Goal: Information Seeking & Learning: Learn about a topic

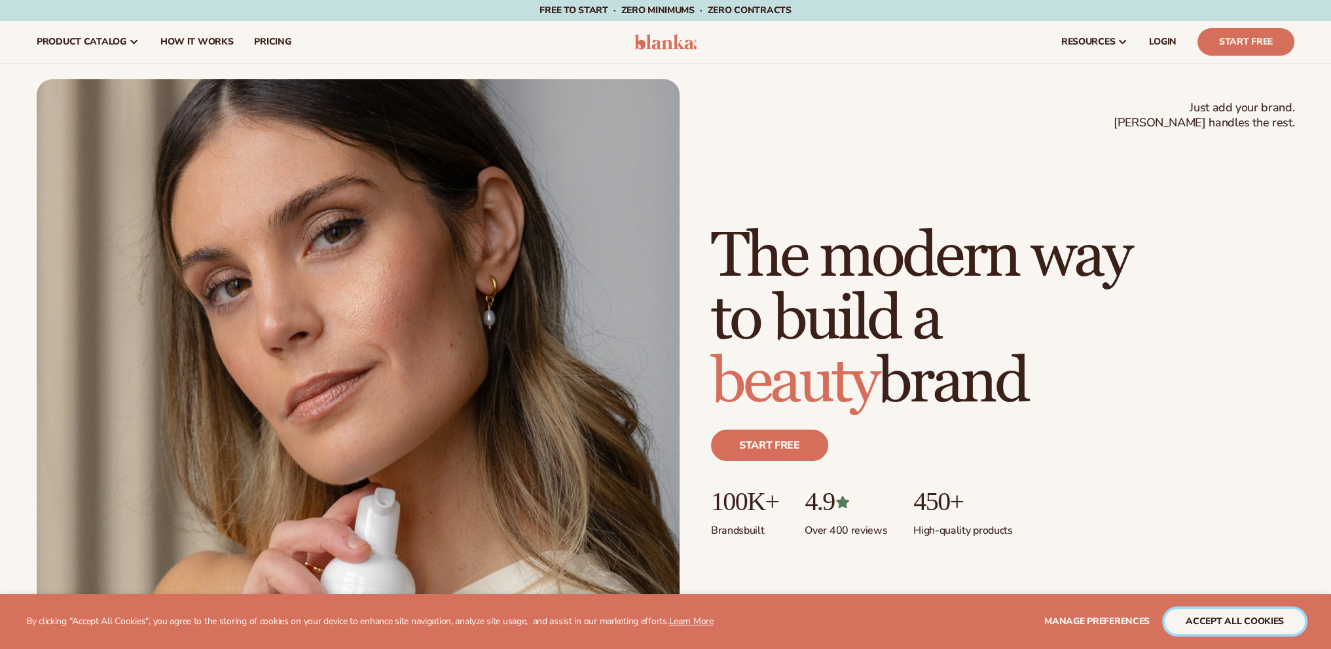
click at [1272, 624] on button "accept all cookies" at bounding box center [1235, 621] width 140 height 25
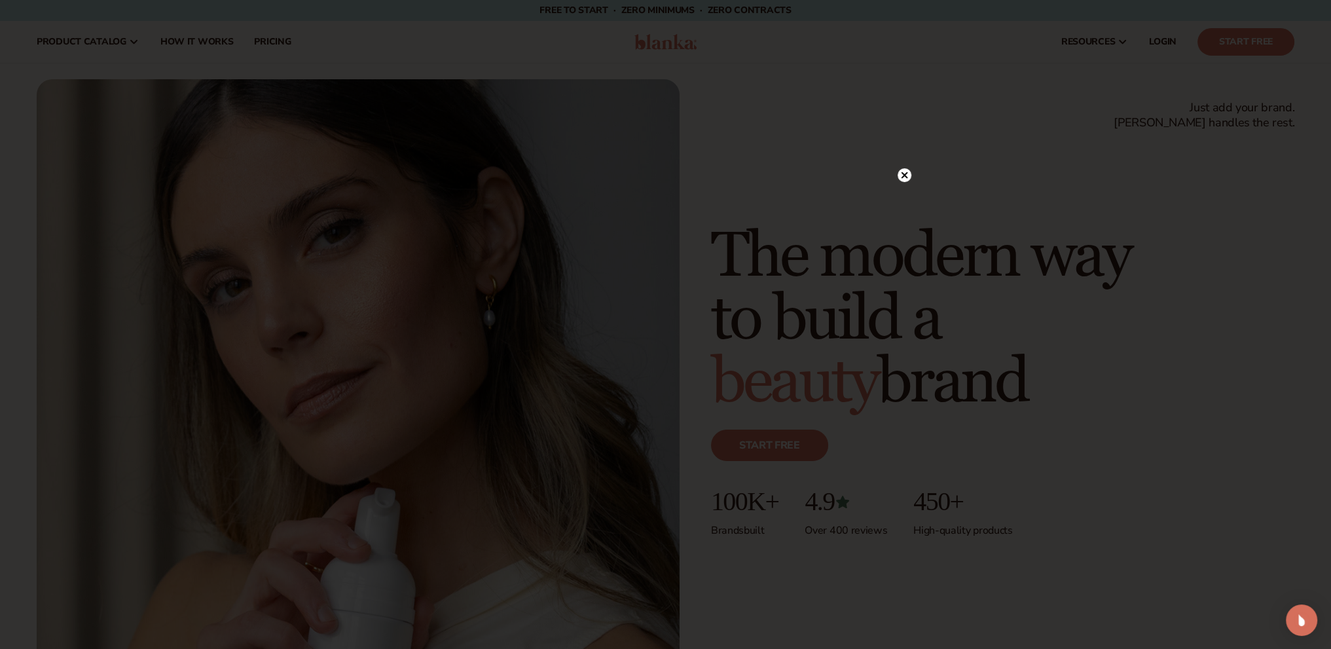
click at [902, 146] on div at bounding box center [665, 324] width 1331 height 649
click at [906, 175] on circle at bounding box center [905, 175] width 14 height 14
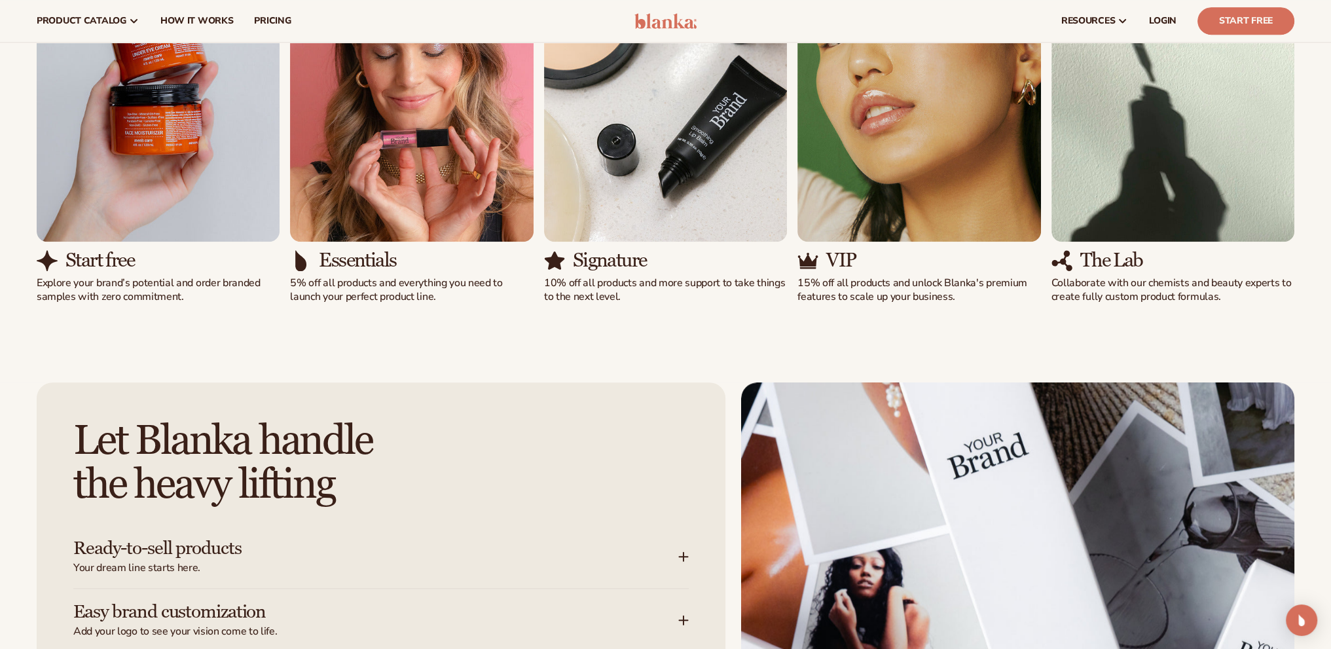
scroll to position [1310, 0]
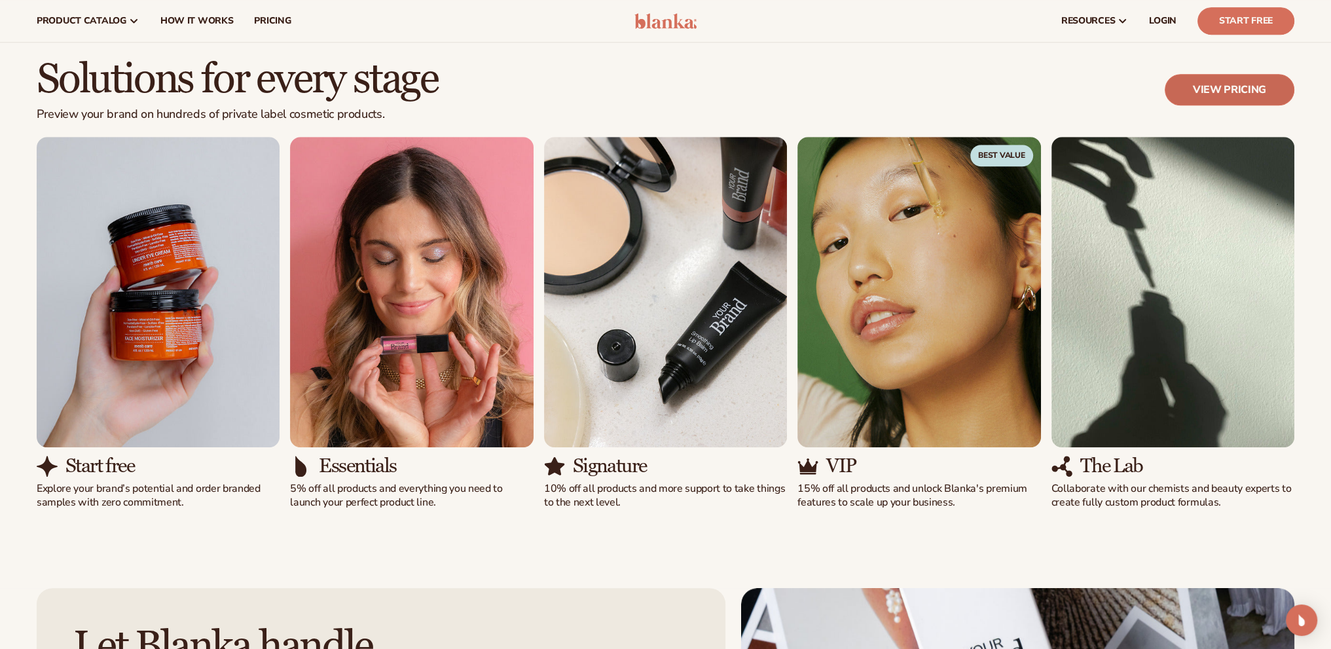
click at [1235, 98] on link "View pricing" at bounding box center [1230, 89] width 130 height 31
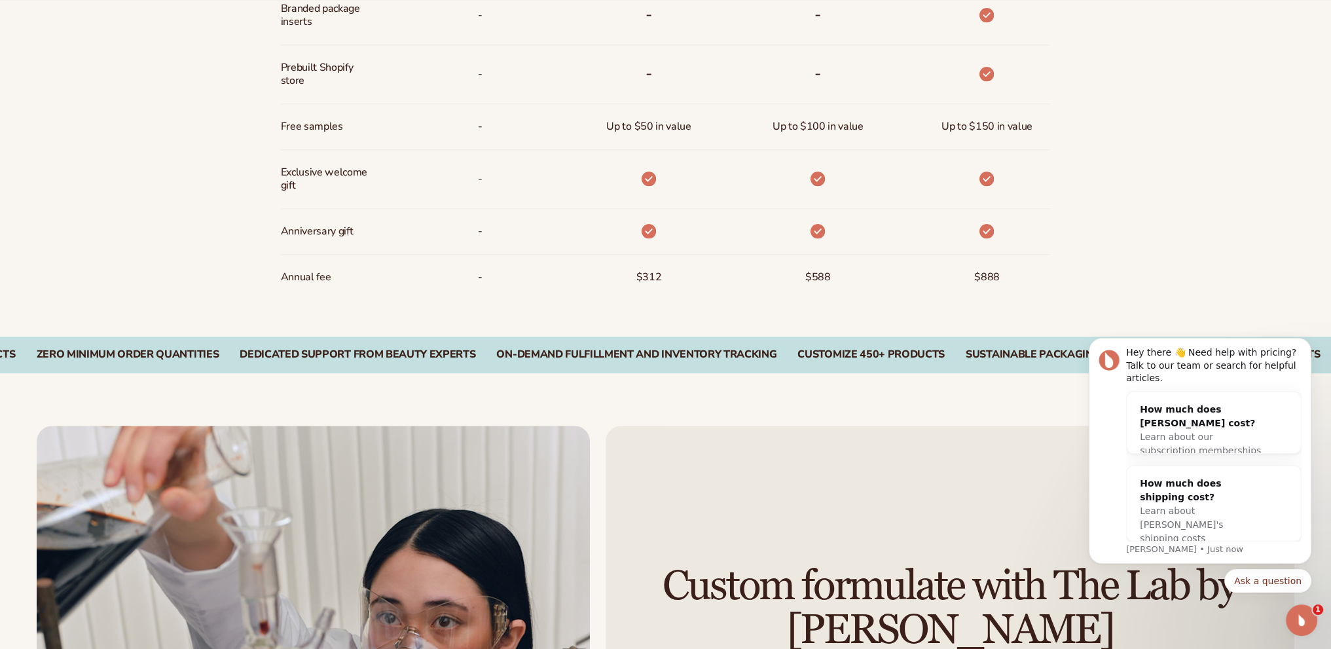
scroll to position [1310, 0]
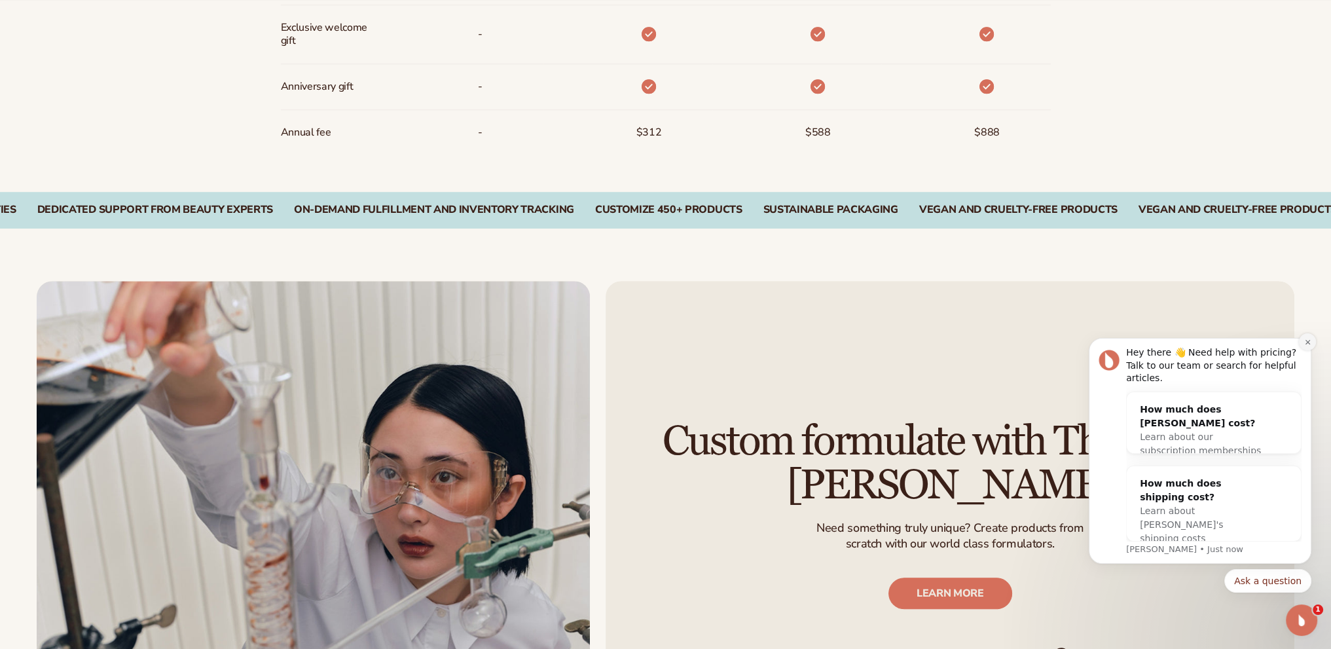
click at [1306, 346] on icon "Dismiss notification" at bounding box center [1308, 342] width 7 height 7
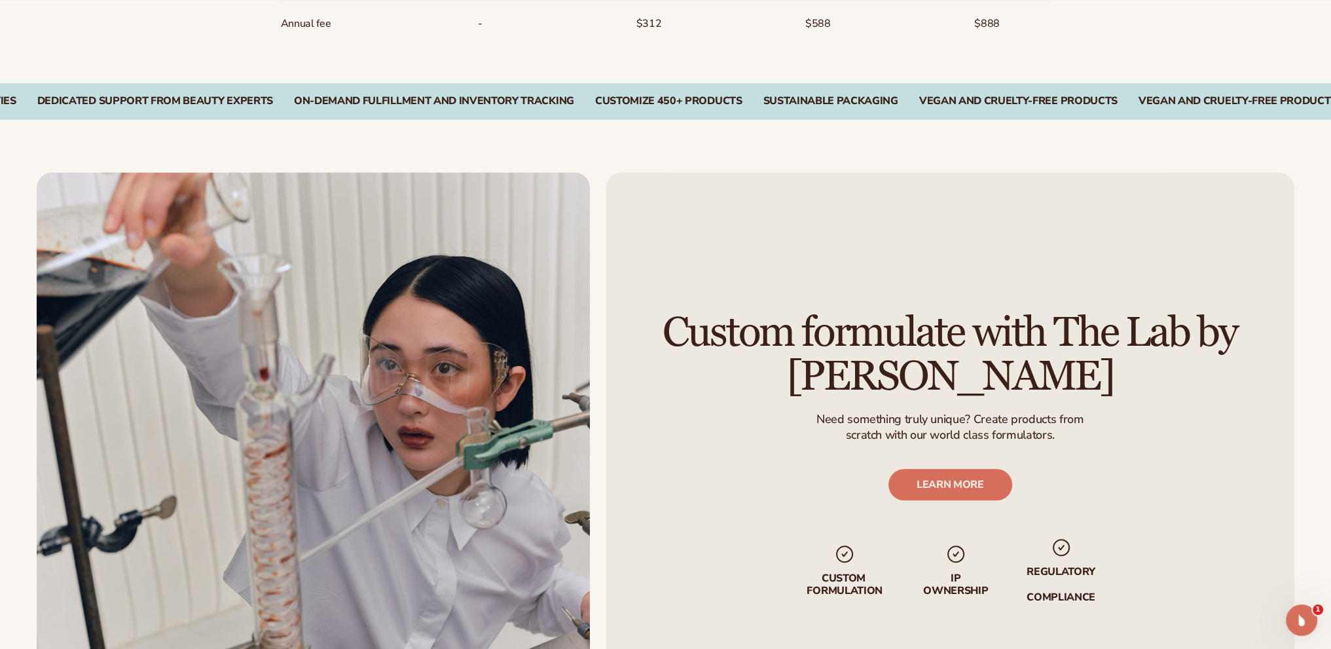
scroll to position [1441, 0]
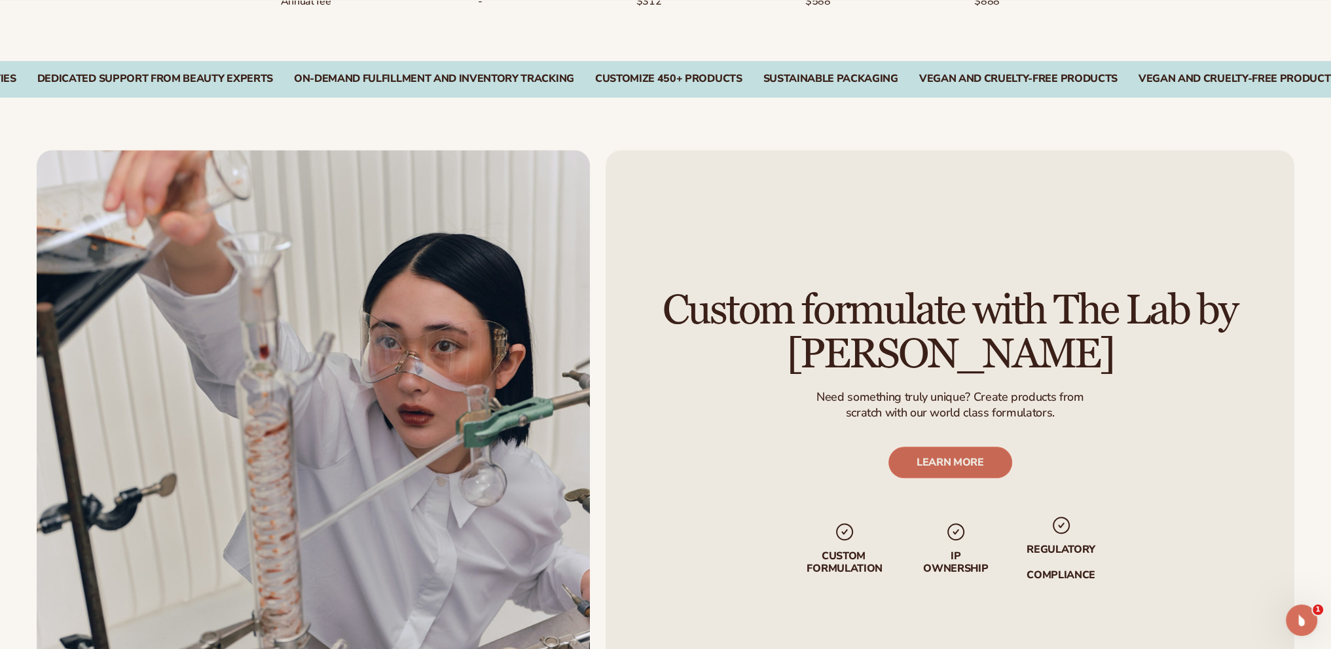
click at [978, 476] on link "LEARN MORE" at bounding box center [950, 462] width 124 height 31
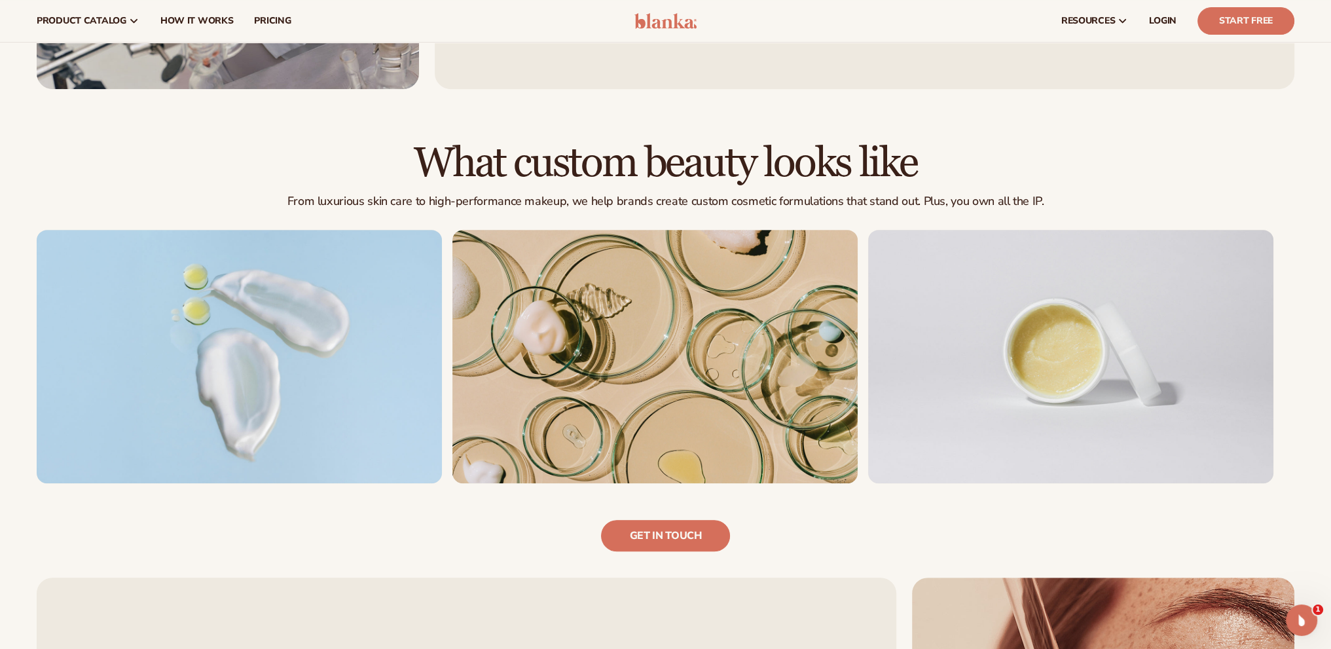
scroll to position [654, 0]
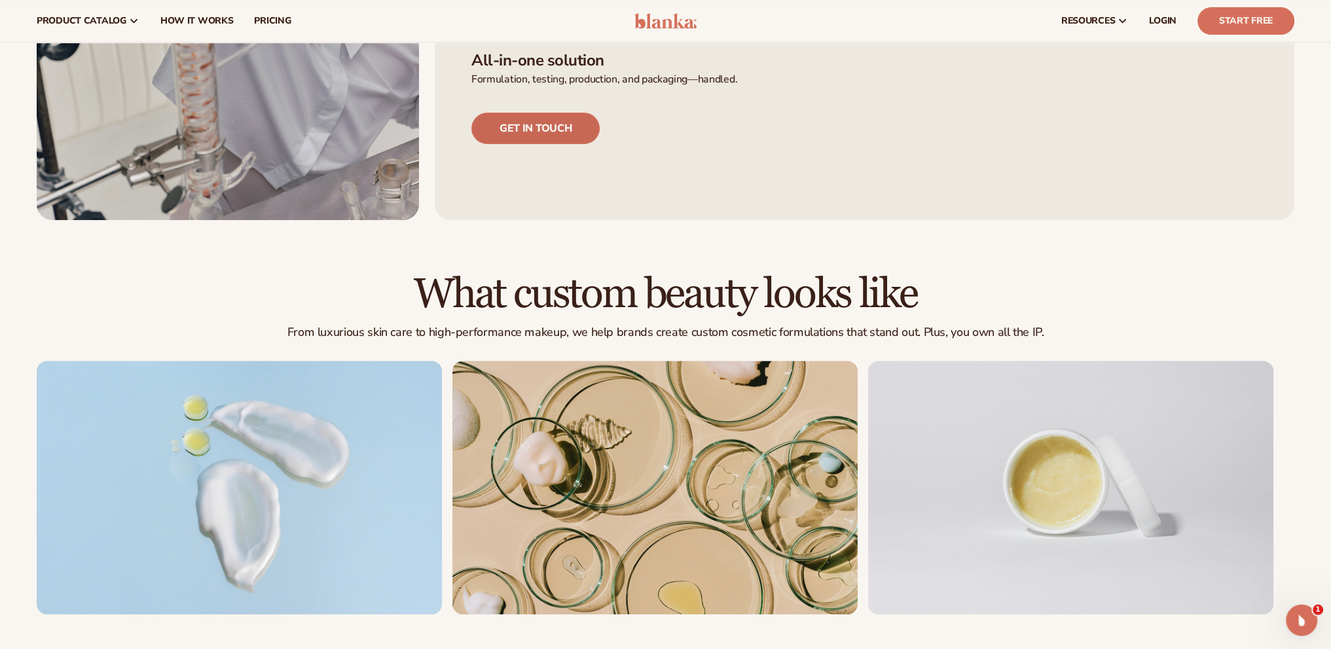
click at [527, 135] on link "Get in touch" at bounding box center [536, 128] width 128 height 31
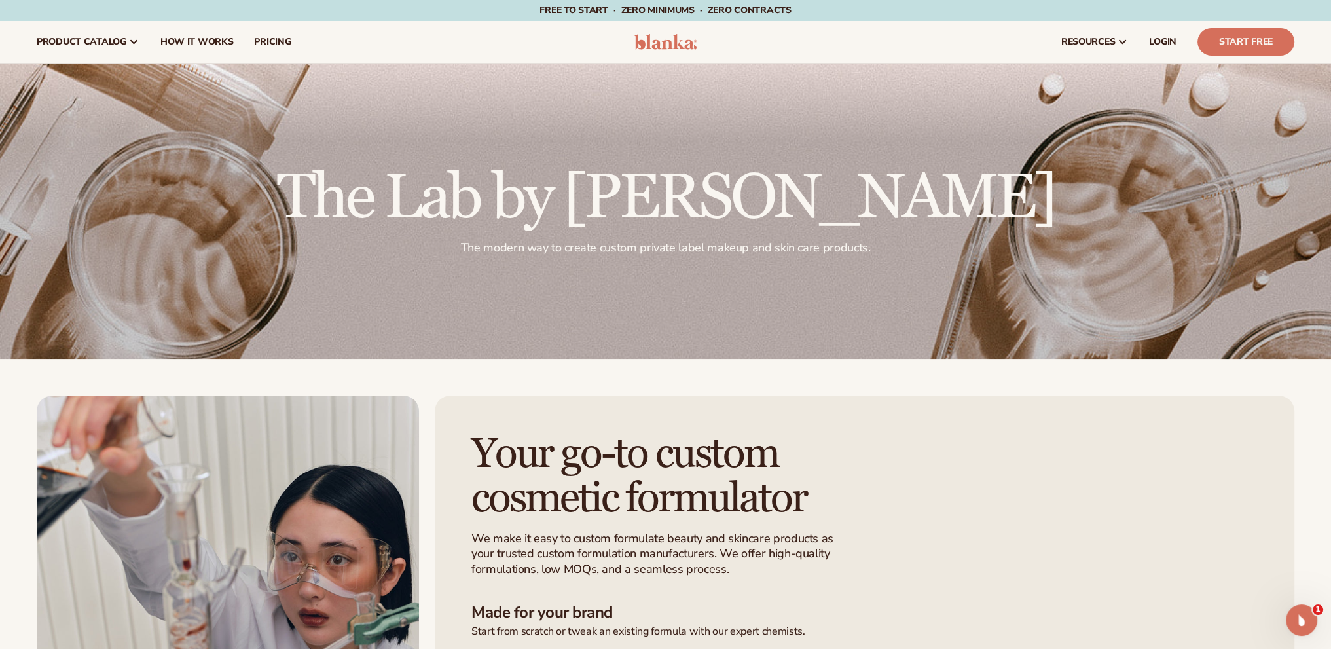
click at [685, 44] on img at bounding box center [666, 42] width 62 height 16
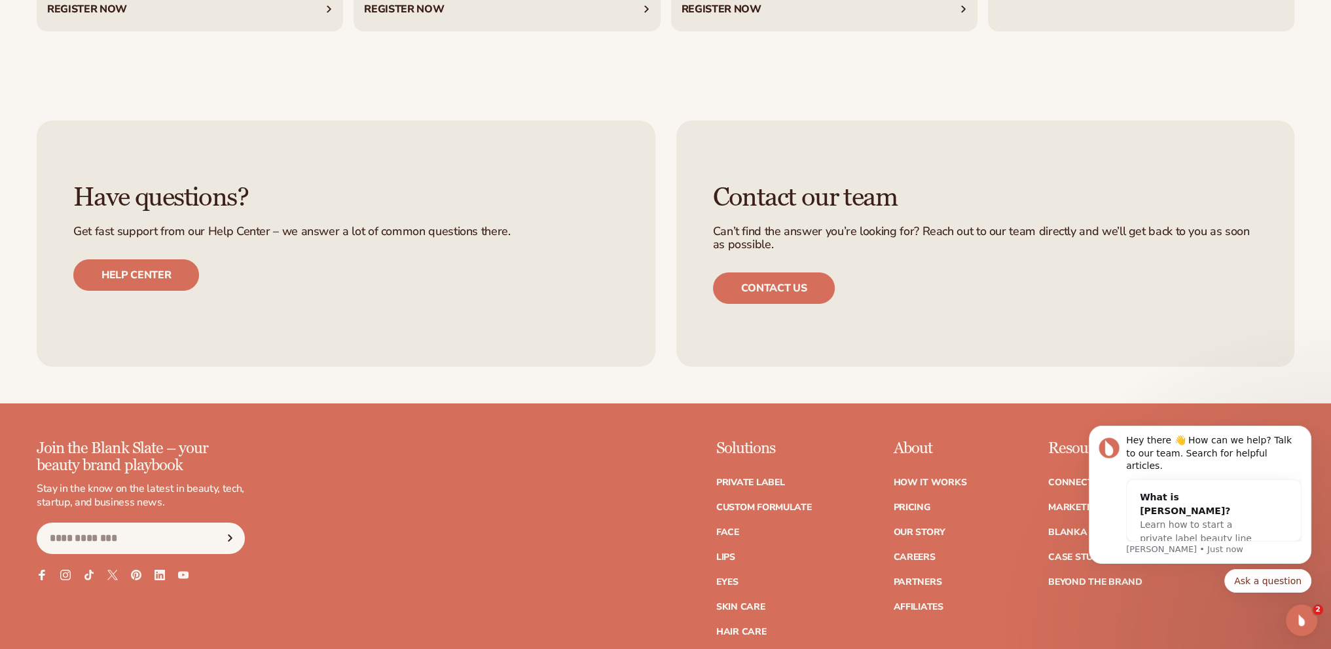
scroll to position [6287, 0]
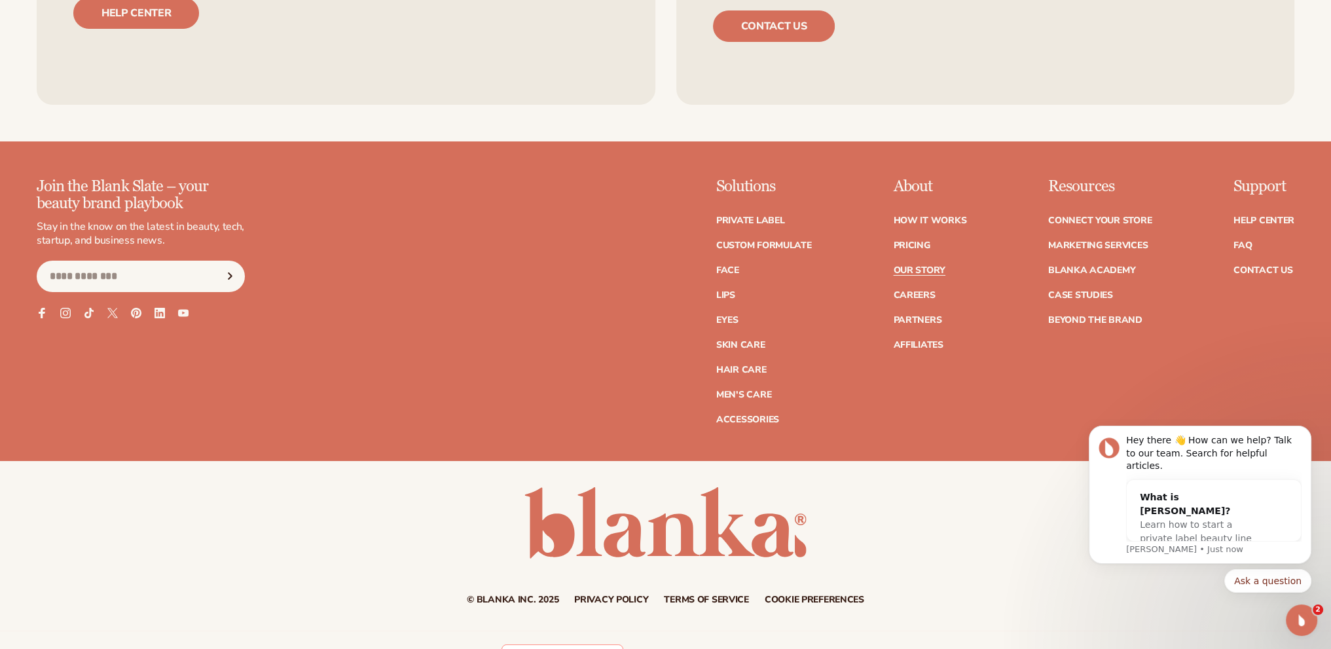
click at [924, 267] on link "Our Story" at bounding box center [919, 270] width 52 height 9
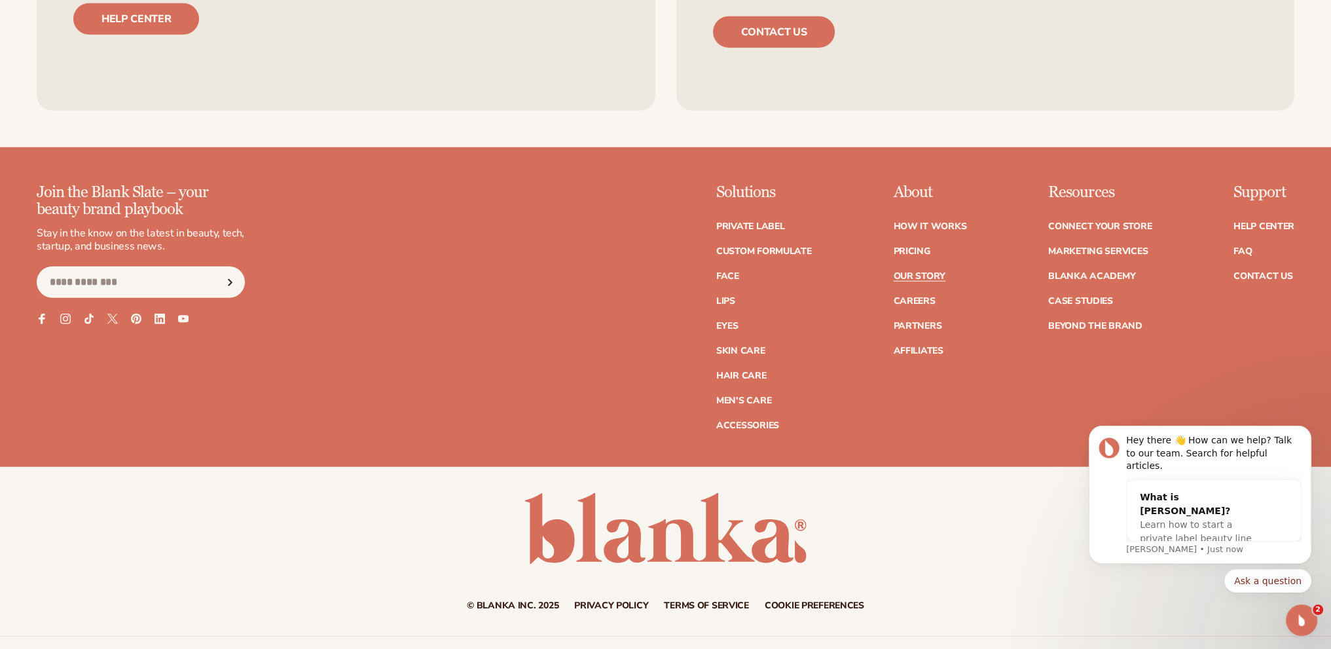
scroll to position [4642, 0]
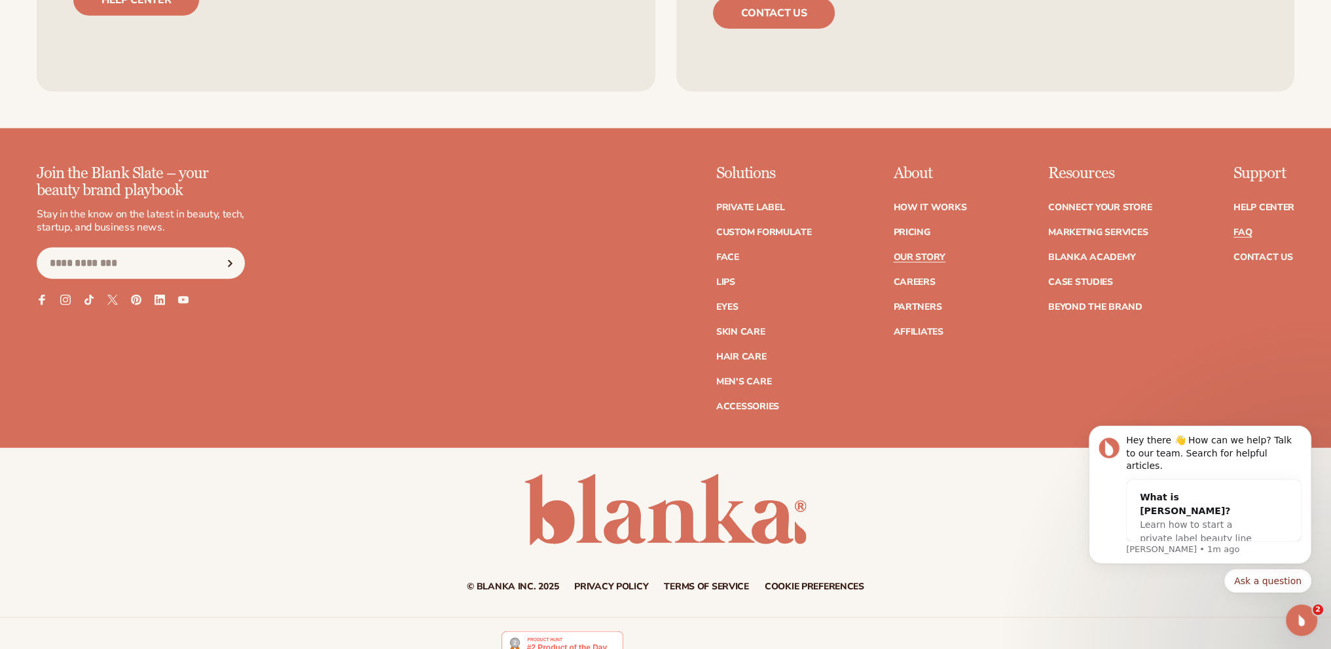
click at [1244, 228] on link "FAQ" at bounding box center [1243, 232] width 18 height 9
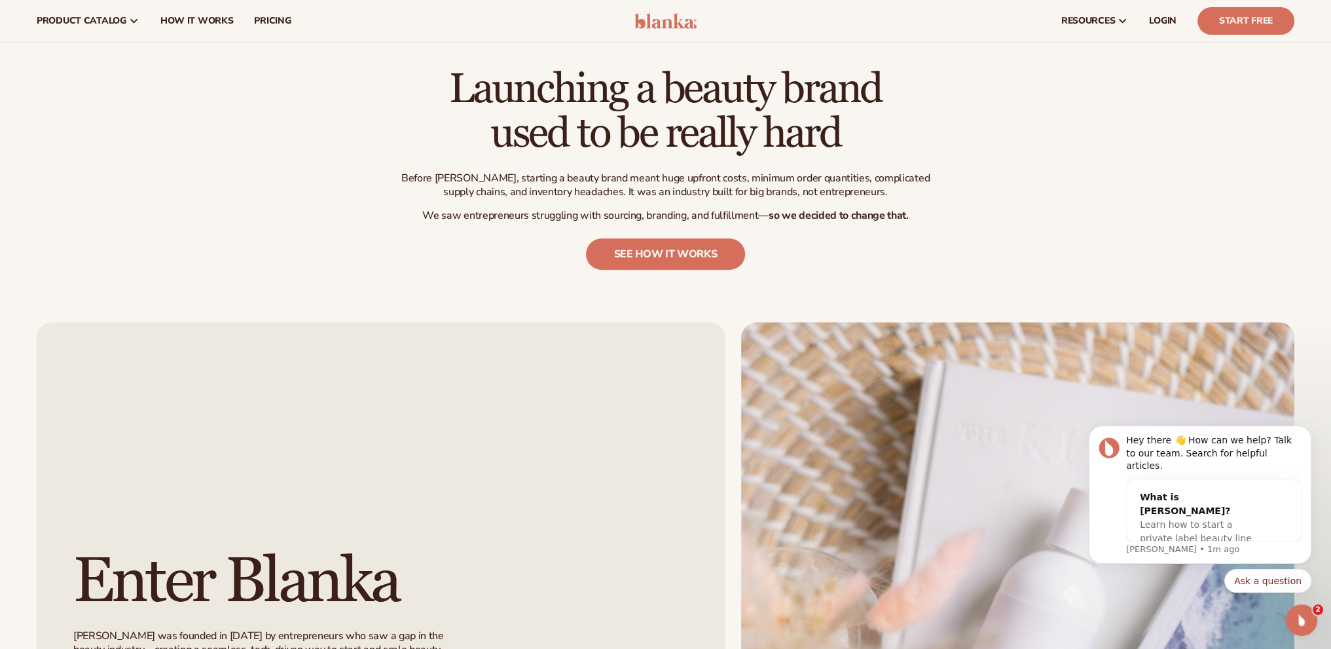
scroll to position [582, 0]
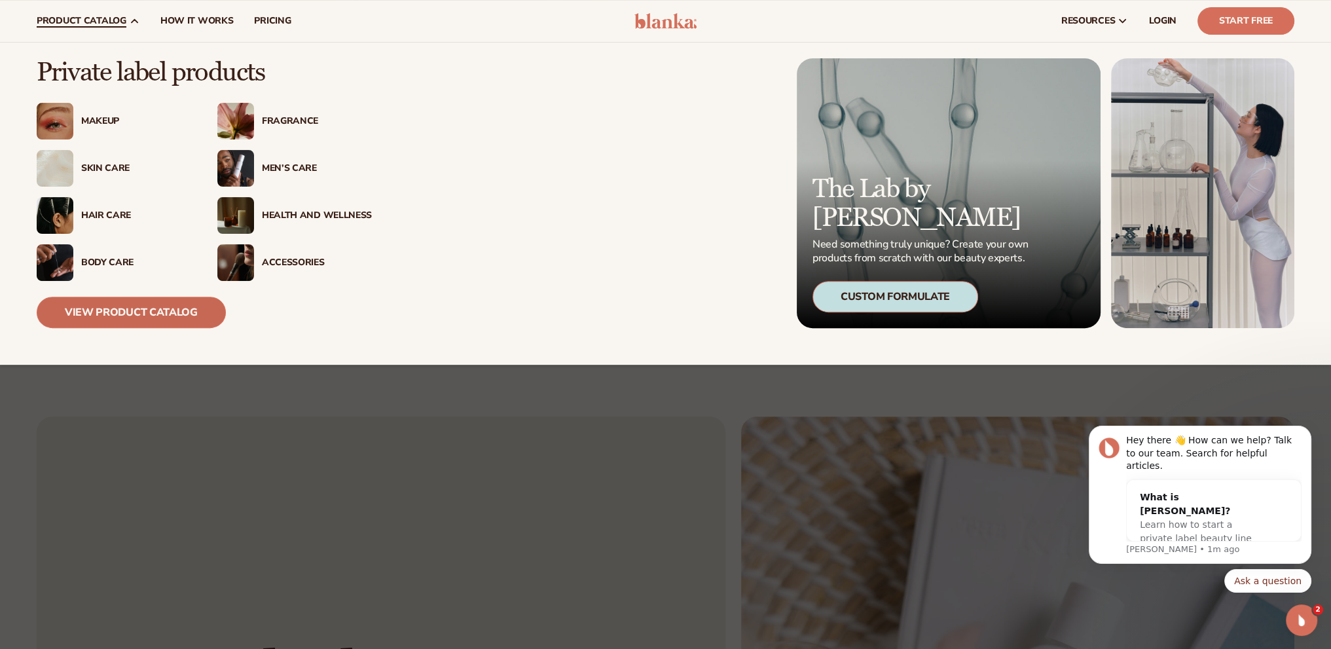
click at [147, 305] on link "View Product Catalog" at bounding box center [131, 312] width 189 height 31
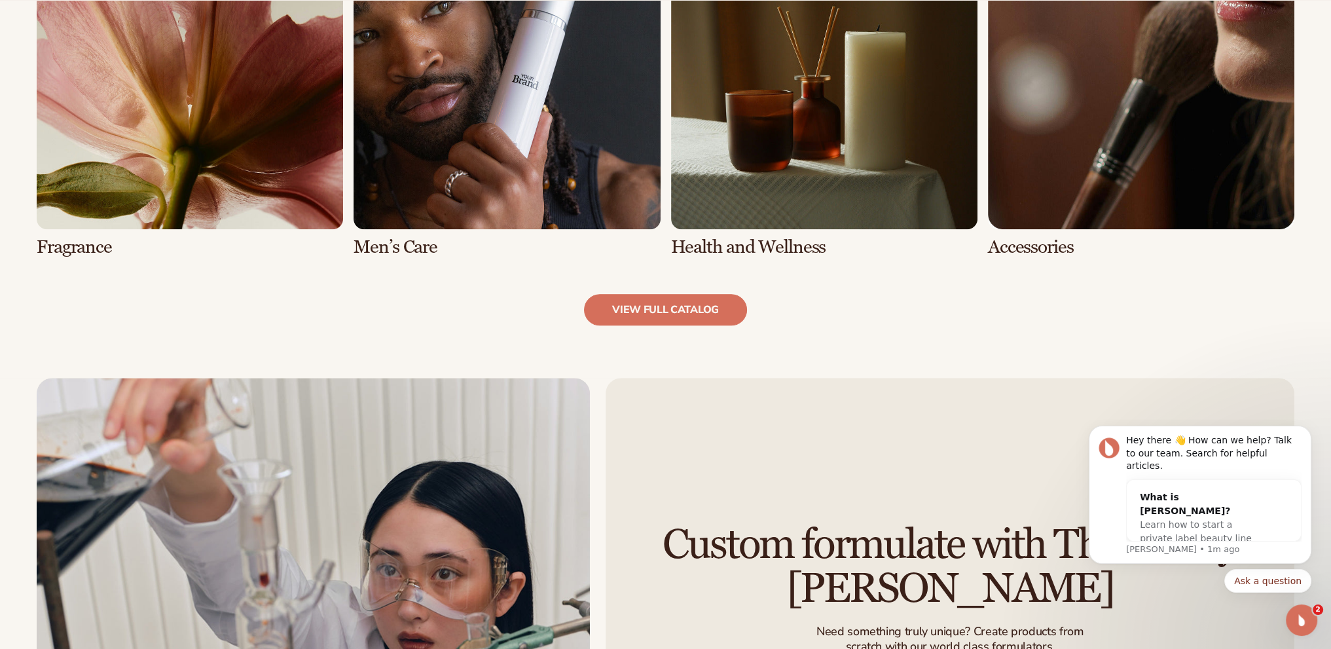
scroll to position [1441, 0]
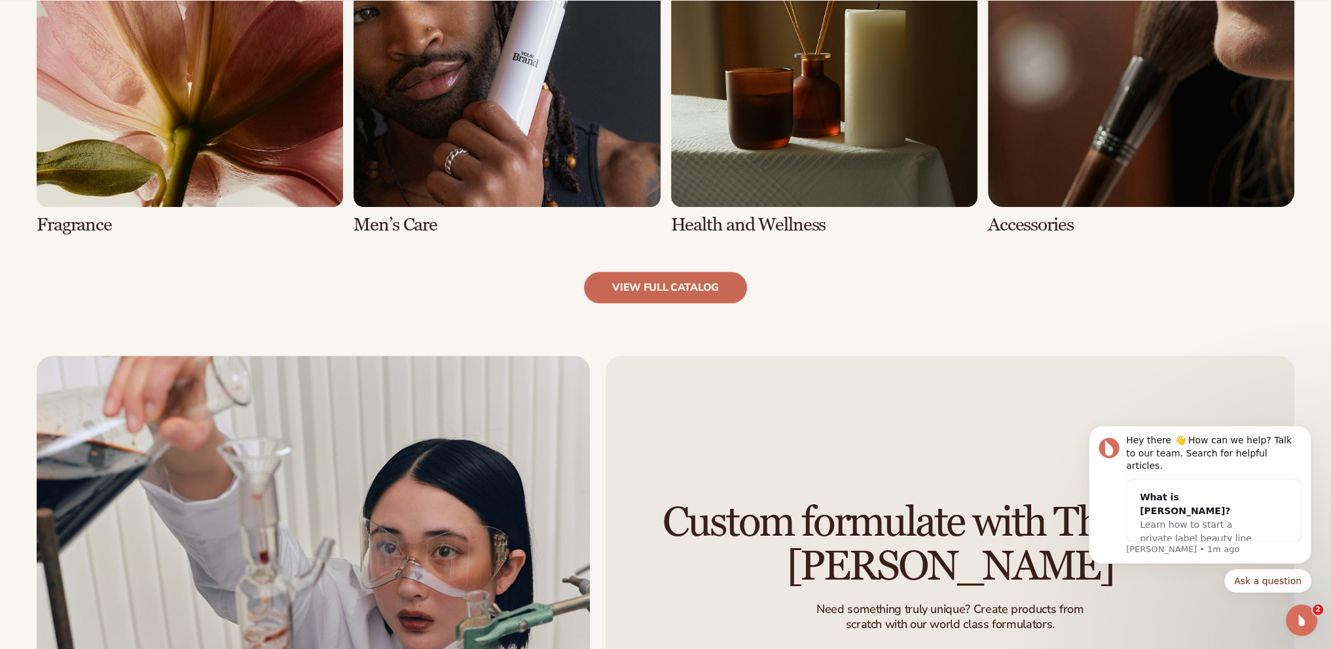
click at [691, 289] on link "view full catalog" at bounding box center [665, 287] width 163 height 31
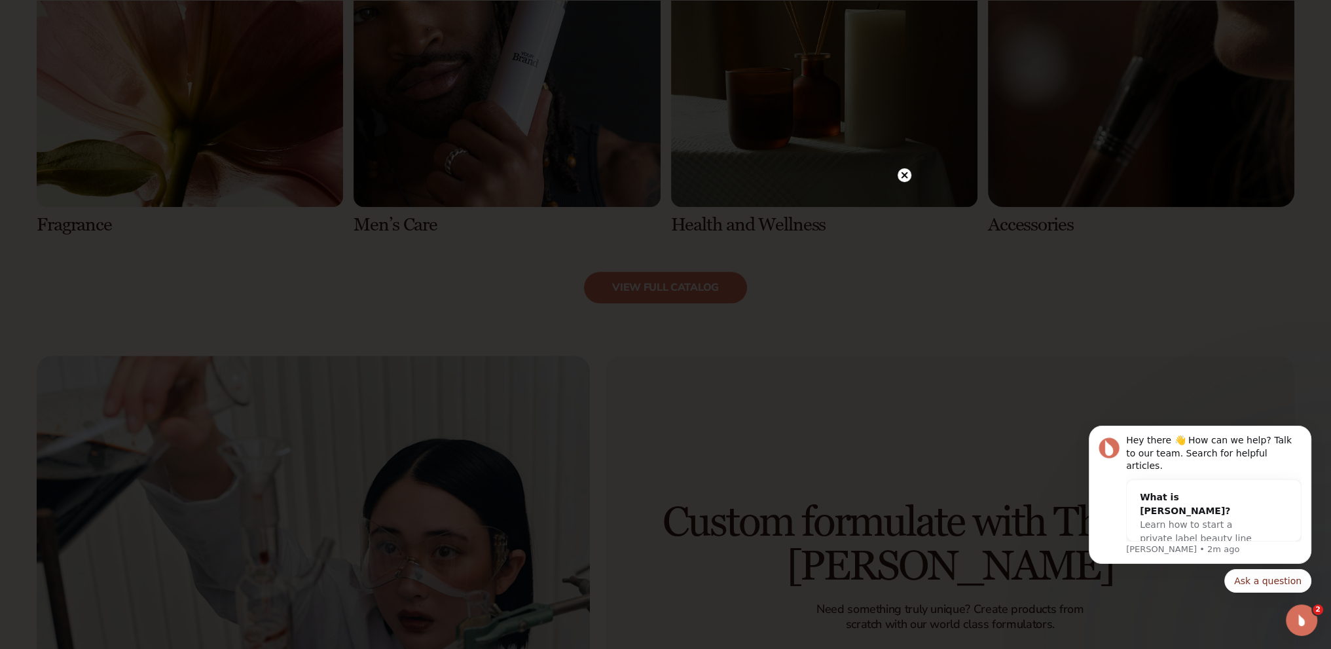
click at [900, 176] on circle at bounding box center [905, 175] width 14 height 14
